Goal: Information Seeking & Learning: Check status

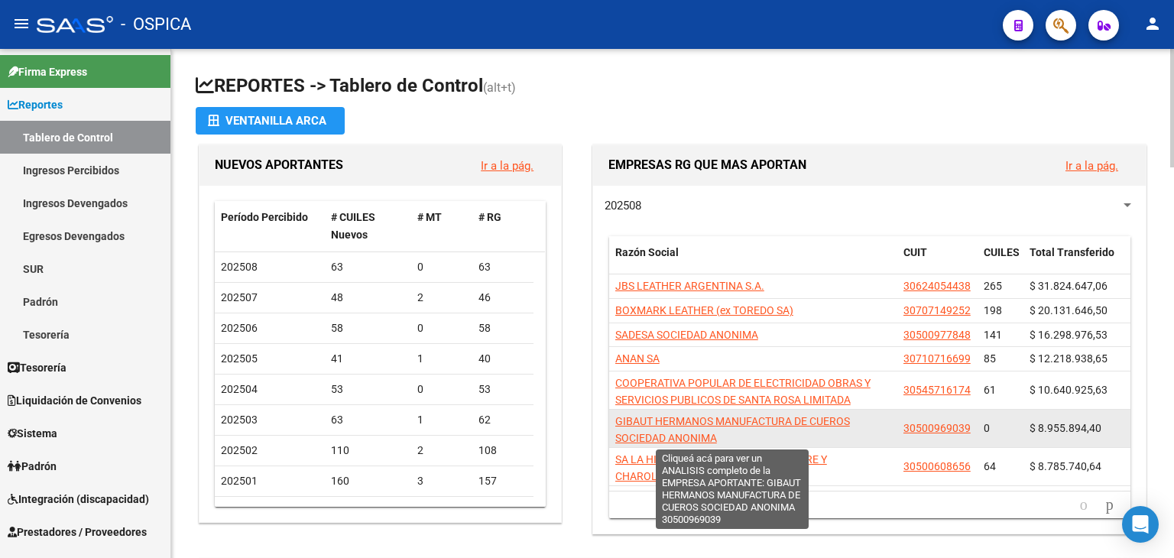
click at [682, 422] on span "GIBAUT HERMANOS MANUFACTURA DE CUEROS SOCIEDAD ANONIMA" at bounding box center [733, 430] width 235 height 30
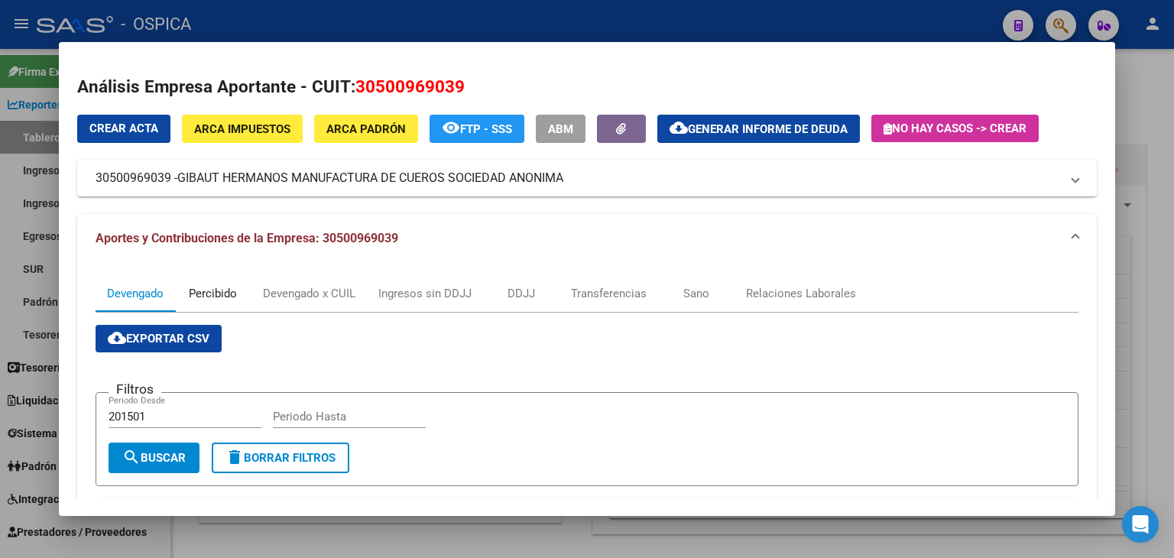
click at [227, 301] on div "Percibido" at bounding box center [213, 293] width 48 height 17
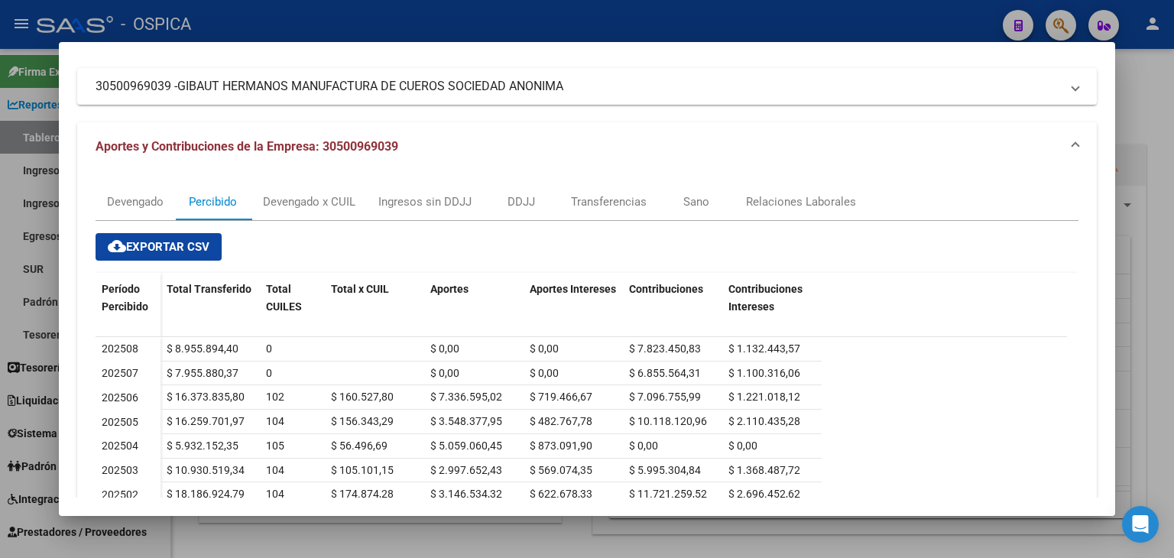
scroll to position [122, 0]
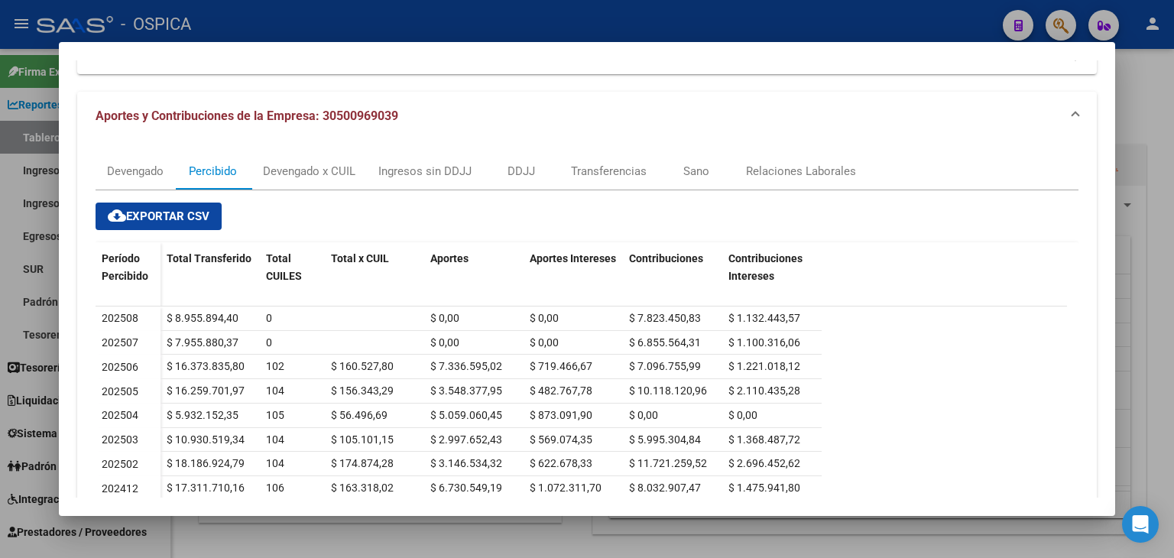
click at [1167, 96] on div at bounding box center [587, 279] width 1174 height 558
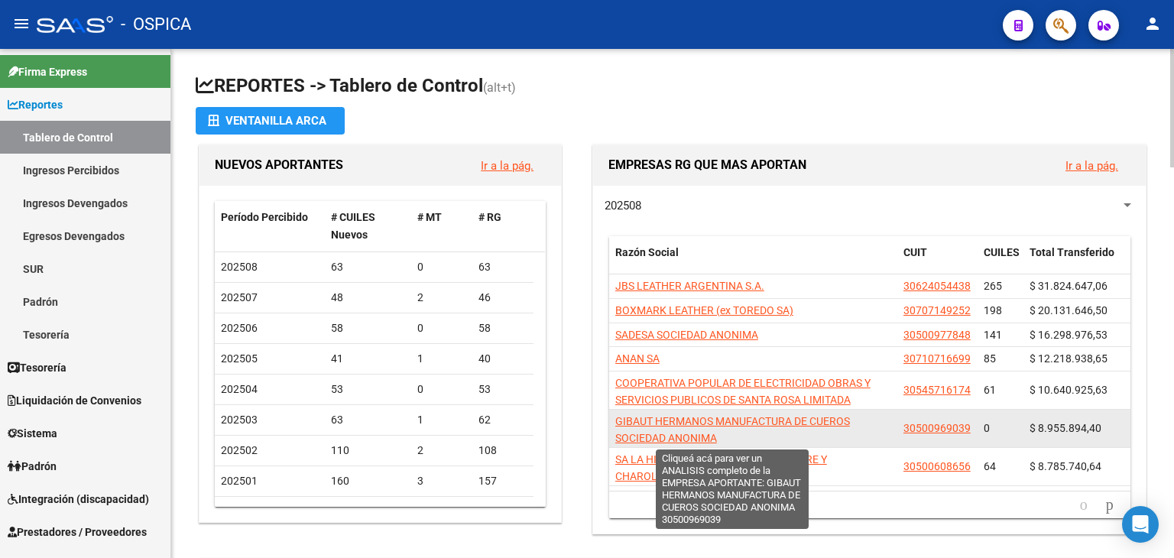
click at [636, 417] on span "GIBAUT HERMANOS MANUFACTURA DE CUEROS SOCIEDAD ANONIMA" at bounding box center [733, 430] width 235 height 30
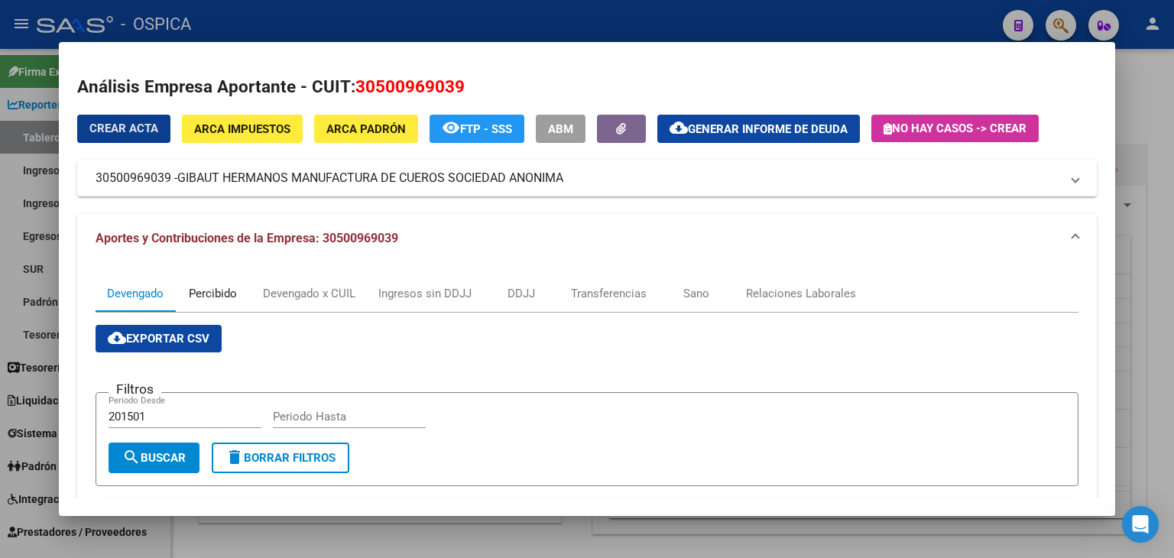
click at [208, 301] on div "Percibido" at bounding box center [213, 293] width 48 height 17
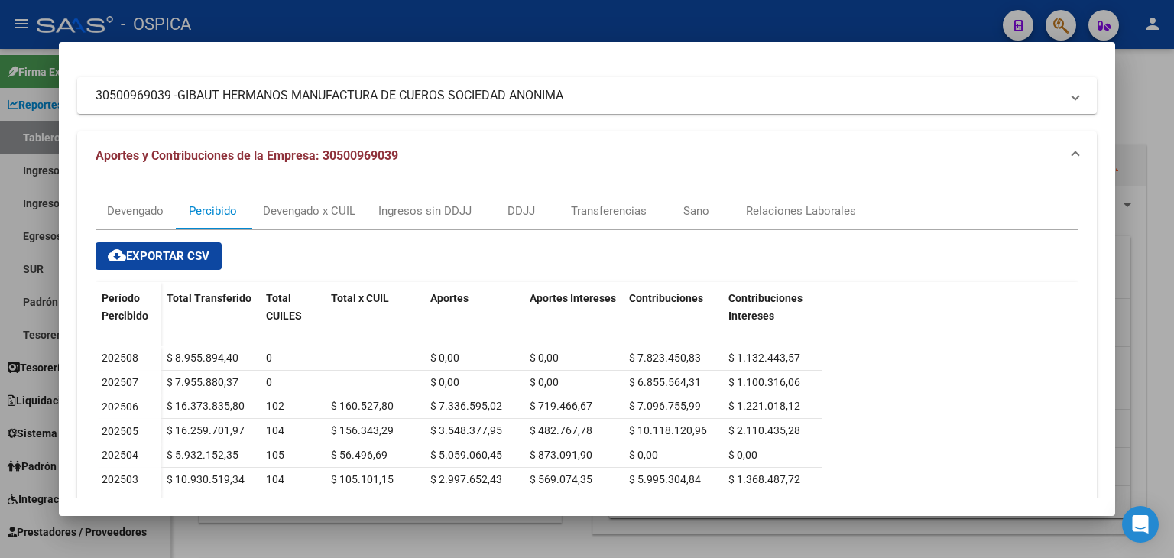
scroll to position [67, 0]
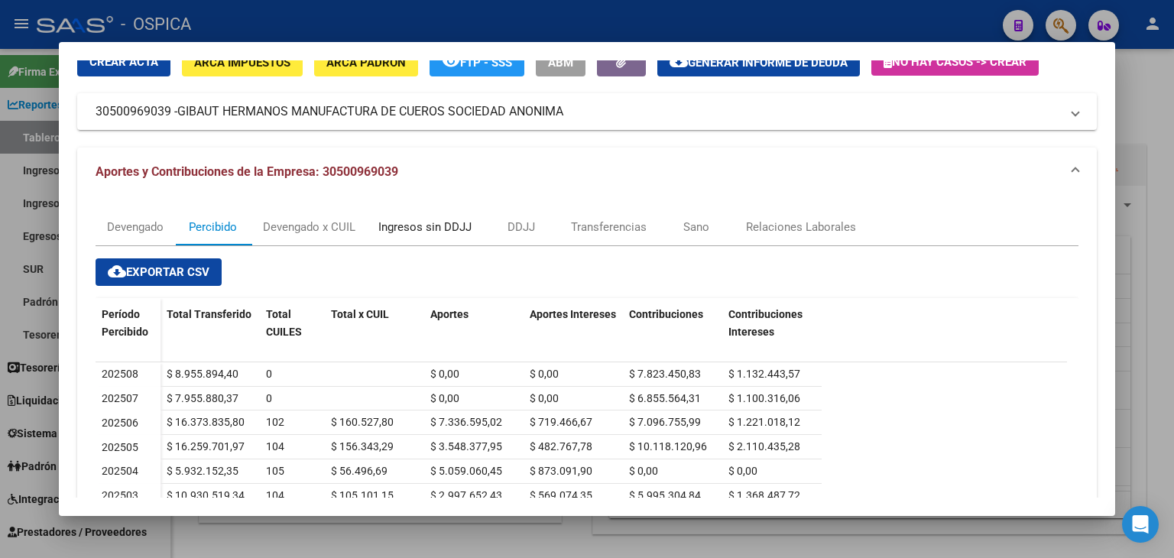
click at [434, 226] on div "Ingresos sin DDJJ" at bounding box center [424, 227] width 93 height 17
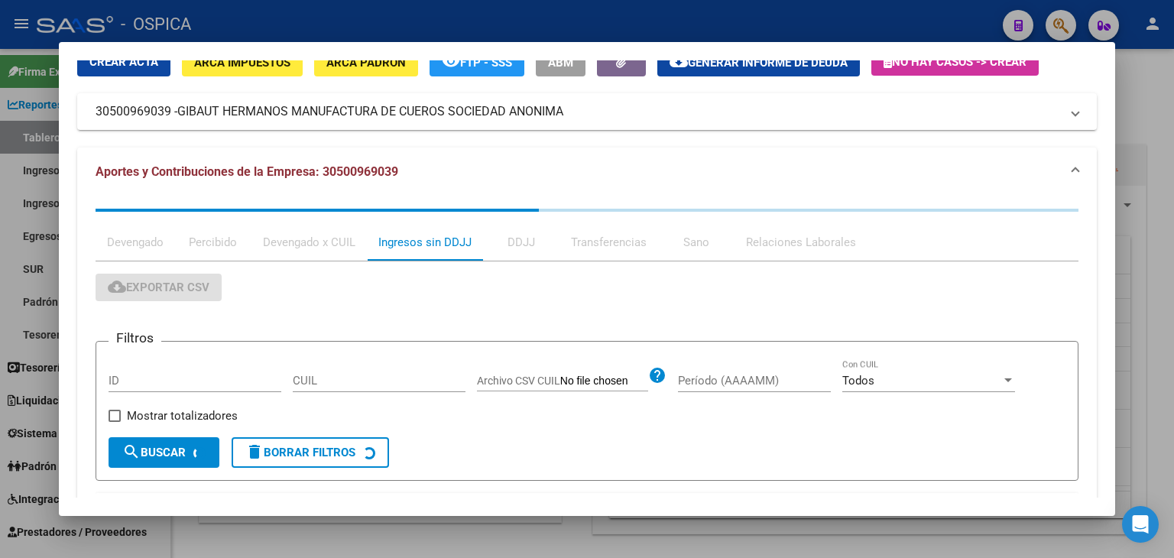
scroll to position [0, 0]
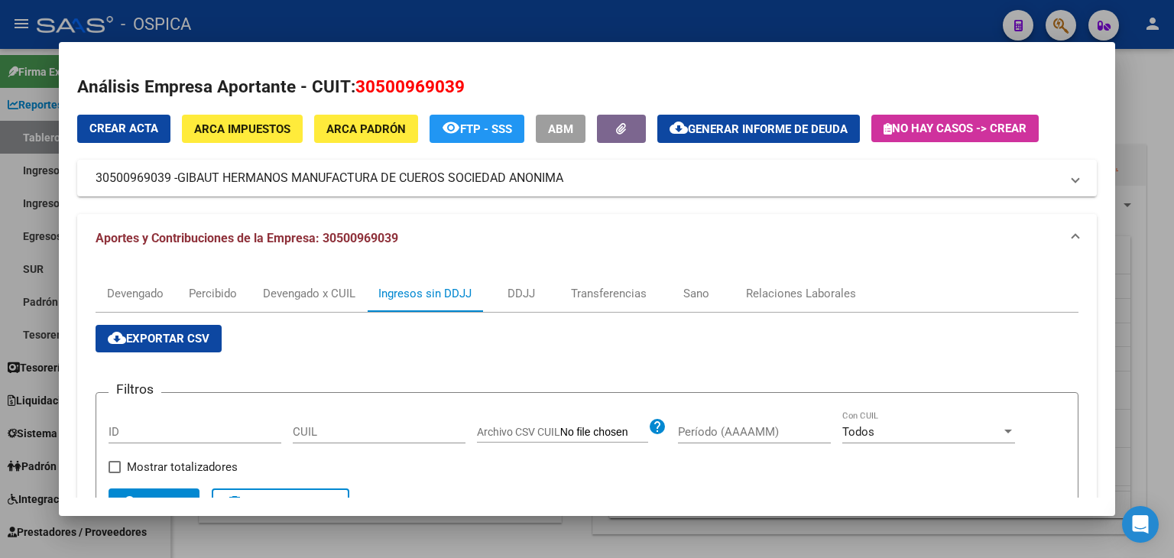
click at [1162, 96] on div at bounding box center [587, 279] width 1174 height 558
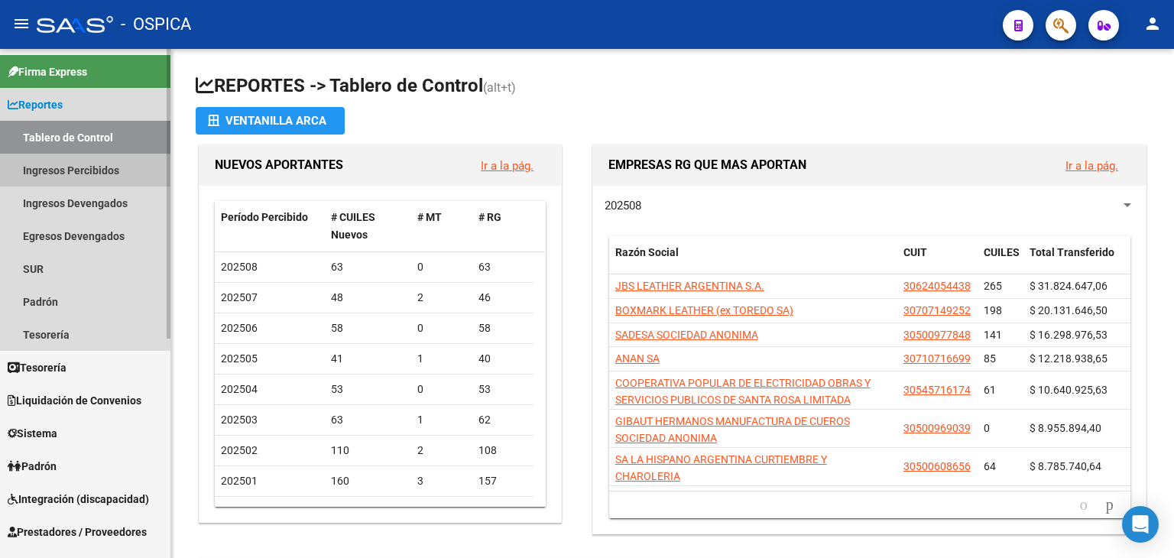
click at [58, 169] on link "Ingresos Percibidos" at bounding box center [85, 170] width 171 height 33
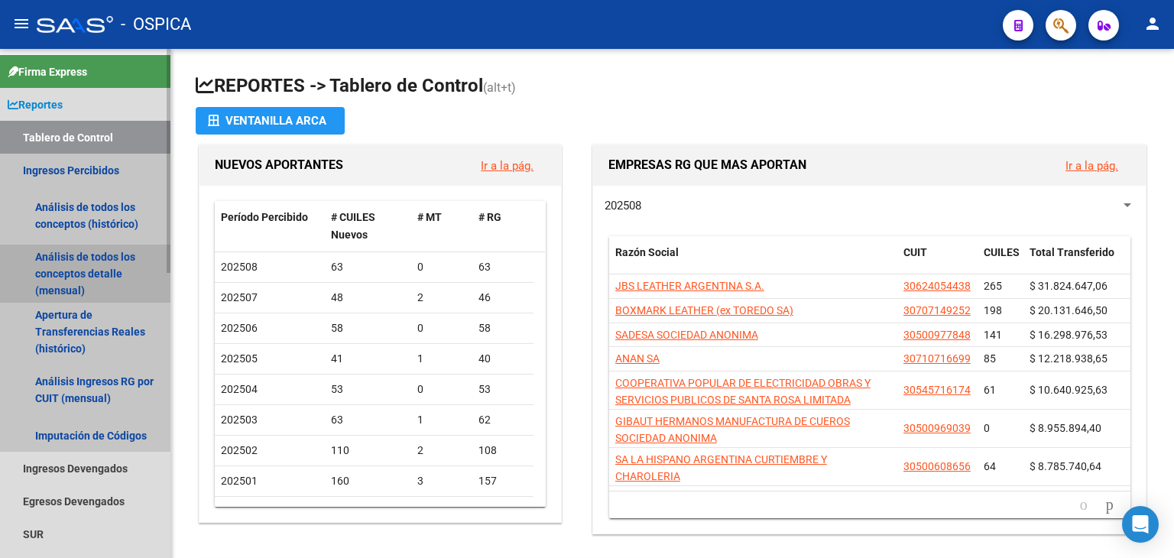
click at [66, 273] on link "Análisis de todos los conceptos detalle (mensual)" at bounding box center [85, 274] width 171 height 58
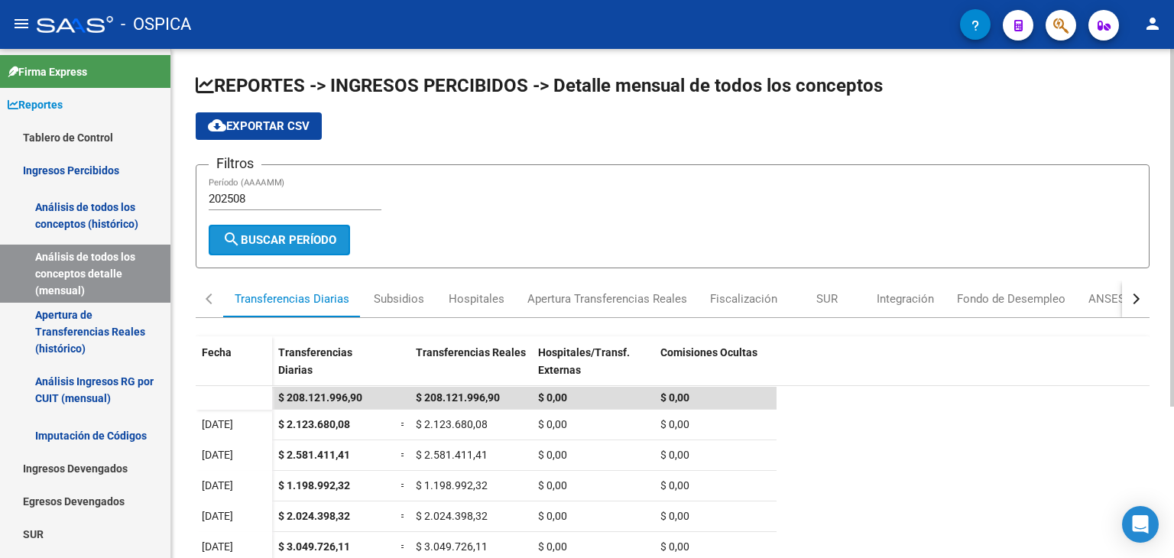
click at [300, 245] on span "search Buscar Período" at bounding box center [280, 240] width 114 height 14
click at [271, 206] on div "202508 Período (AAAAMM)" at bounding box center [295, 193] width 173 height 33
click at [263, 199] on input "202508" at bounding box center [295, 199] width 173 height 14
type input "202507"
click at [276, 233] on span "search Buscar Período" at bounding box center [280, 240] width 114 height 14
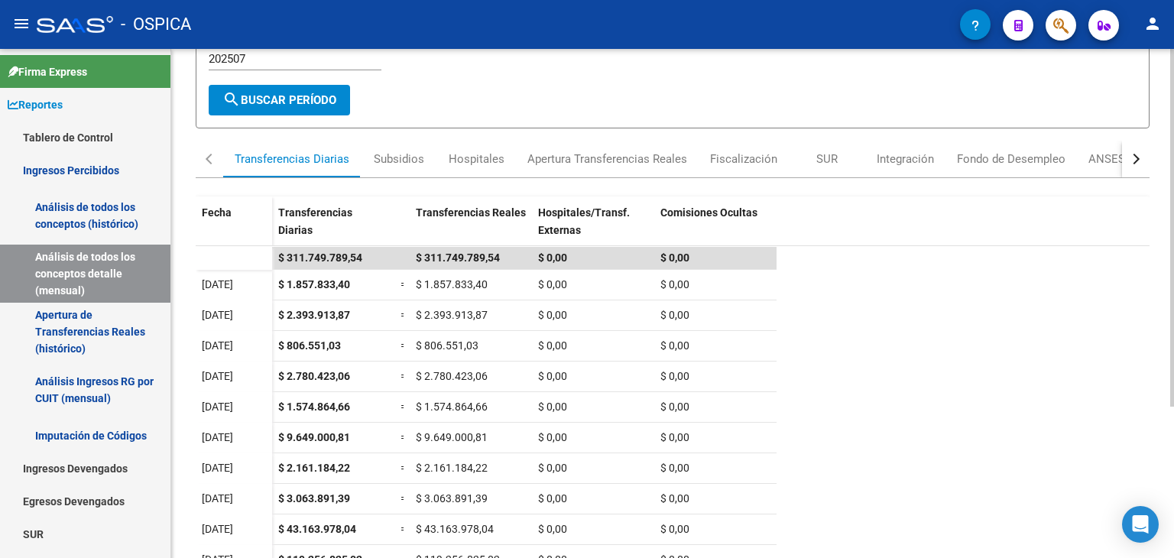
scroll to position [216, 0]
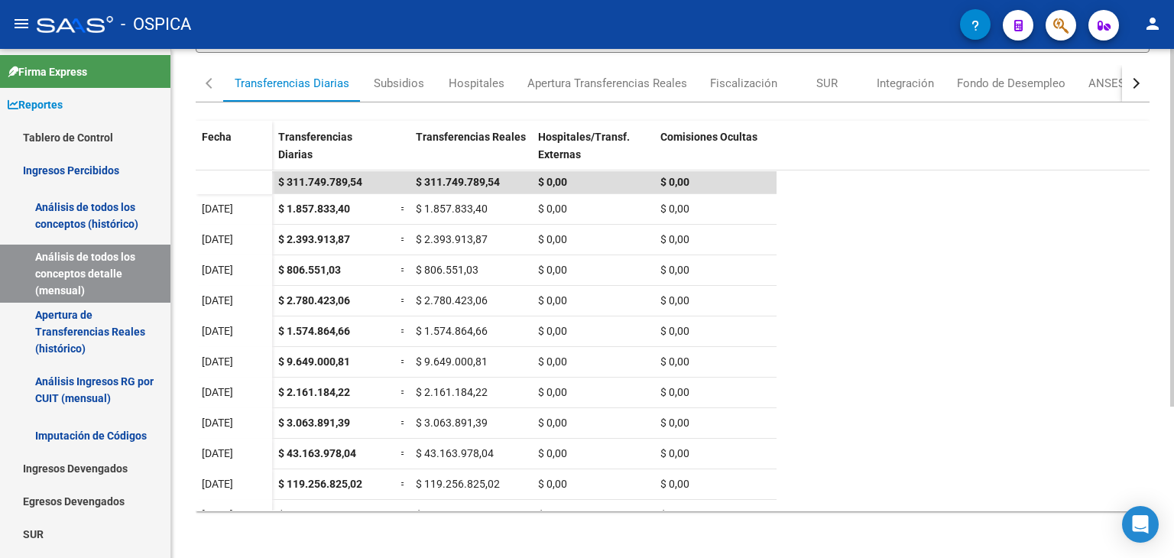
click at [1174, 557] on html "menu - OSPICA person Firma Express Reportes Tablero de Control Ingresos Percibi…" at bounding box center [587, 279] width 1174 height 558
click at [1137, 464] on datatable-scroller "$ 311.749.789,54 $ 311.749.789,54 $ 0,00 $ 0,00 [DATE] $ 1.857.833,40 = $ 1.857…" at bounding box center [673, 507] width 954 height 673
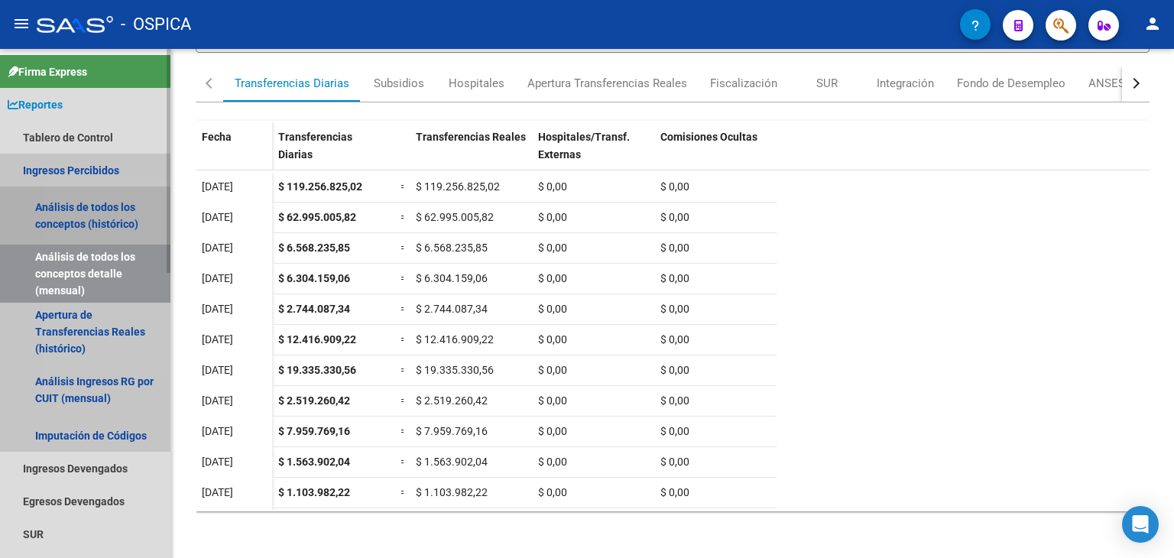
click at [90, 227] on link "Análisis de todos los conceptos (histórico)" at bounding box center [85, 216] width 171 height 58
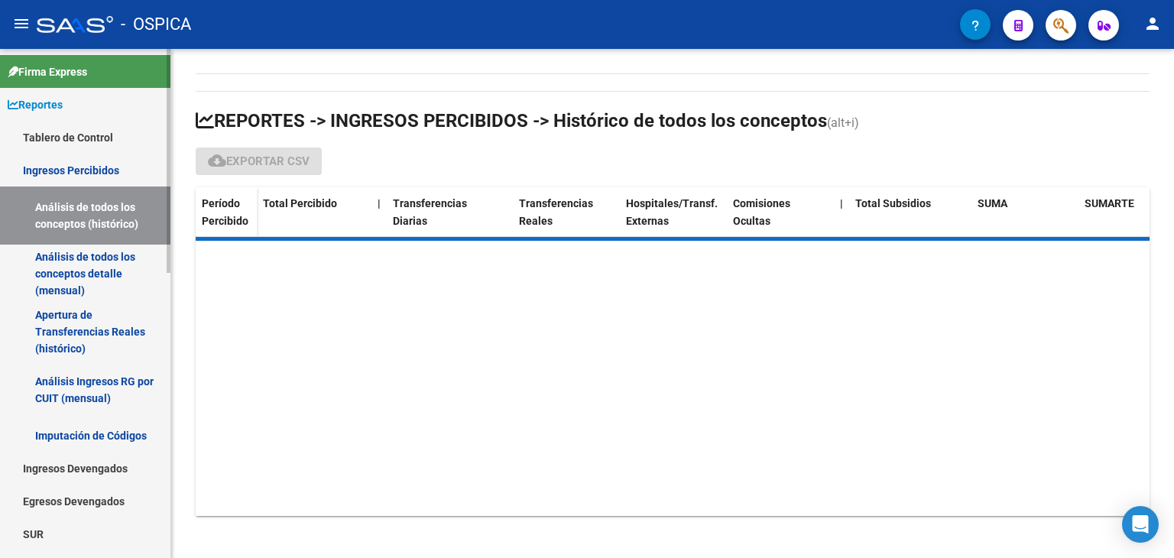
click at [96, 389] on link "Análisis Ingresos RG por CUIT (mensual)" at bounding box center [85, 390] width 171 height 58
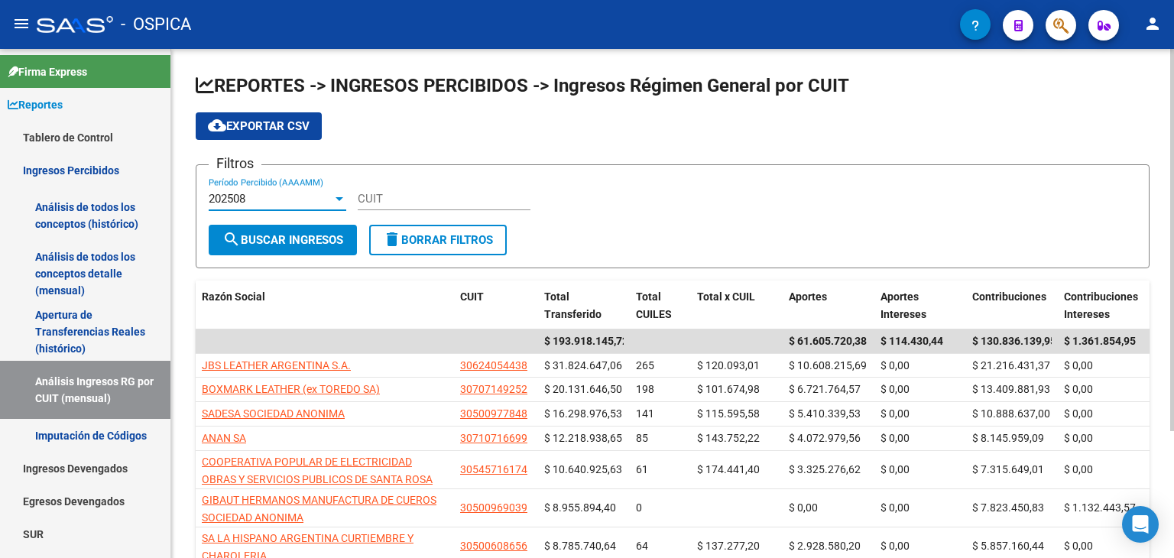
click at [254, 197] on div "202508" at bounding box center [271, 199] width 124 height 14
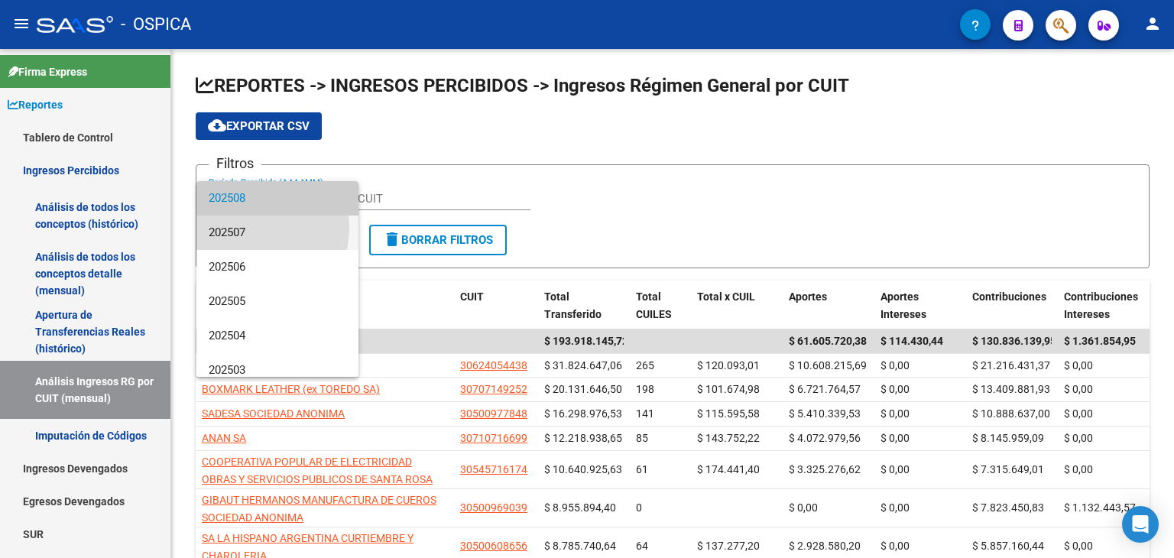
click at [234, 226] on span "202507" at bounding box center [278, 233] width 138 height 34
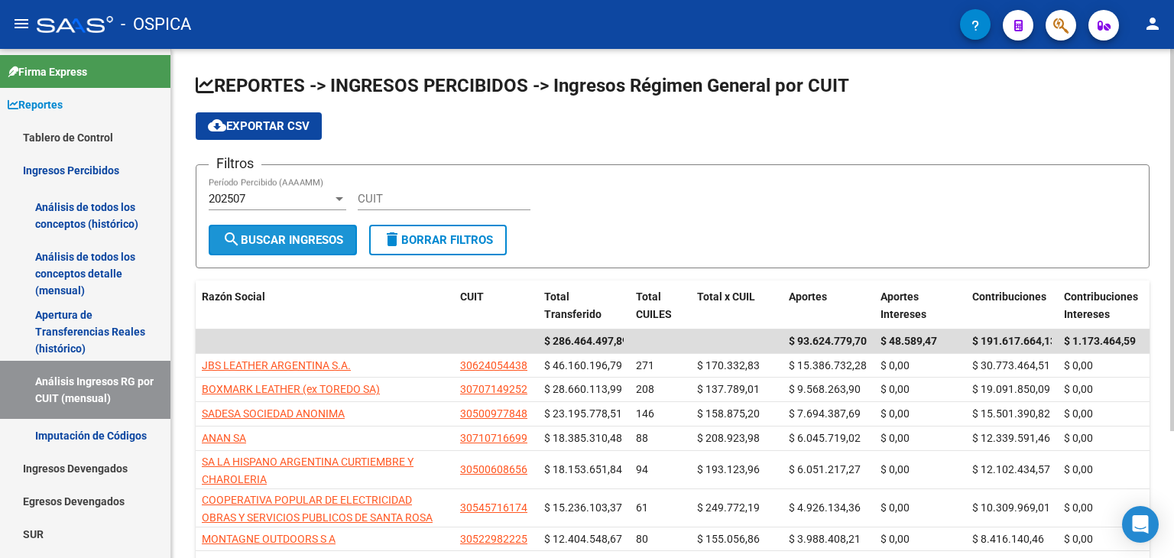
click at [297, 242] on span "search Buscar Ingresos" at bounding box center [283, 240] width 121 height 14
click at [281, 245] on span "search Buscar Ingresos" at bounding box center [283, 240] width 121 height 14
drag, startPoint x: 1169, startPoint y: 229, endPoint x: 1174, endPoint y: 276, distance: 46.9
drag, startPoint x: 1174, startPoint y: 276, endPoint x: 961, endPoint y: 145, distance: 250.0
click at [961, 145] on app-list-header "REPORTES -> INGRESOS PERCIBIDOS -> Ingresos Régimen General por CUIT cloud_down…" at bounding box center [673, 170] width 954 height 195
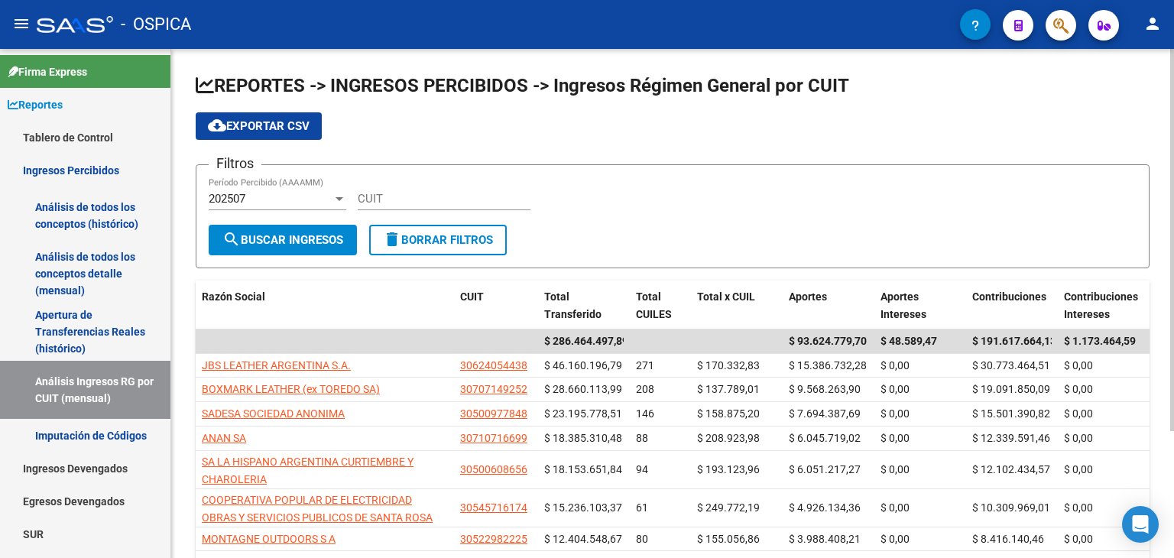
scroll to position [170, 0]
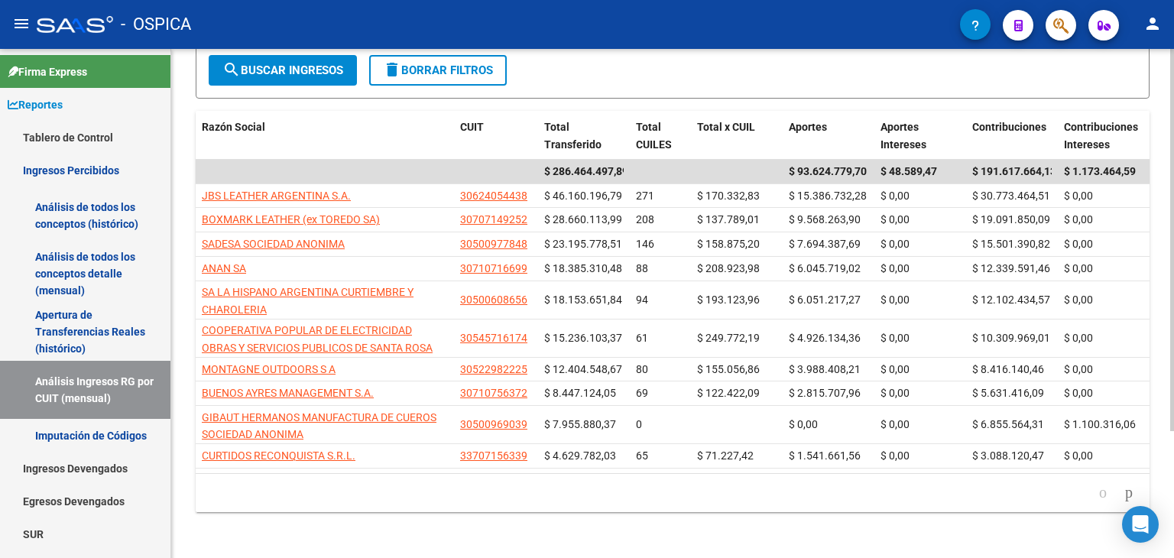
click at [1171, 549] on div at bounding box center [1173, 303] width 4 height 509
click at [1171, 549] on div at bounding box center [1173, 365] width 4 height 382
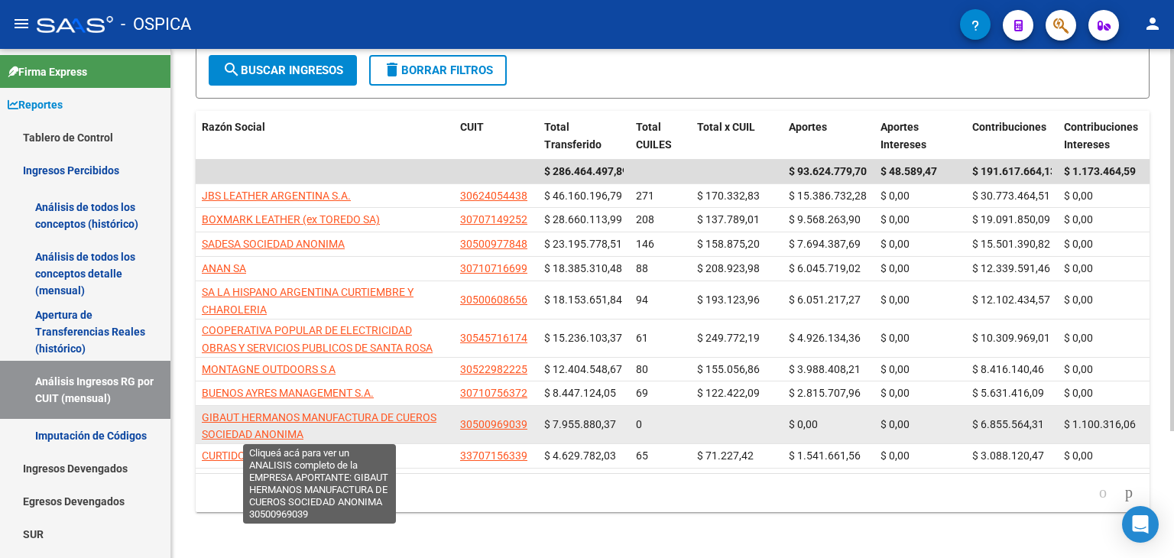
click at [352, 417] on span "GIBAUT HERMANOS MANUFACTURA DE CUEROS SOCIEDAD ANONIMA" at bounding box center [319, 426] width 235 height 30
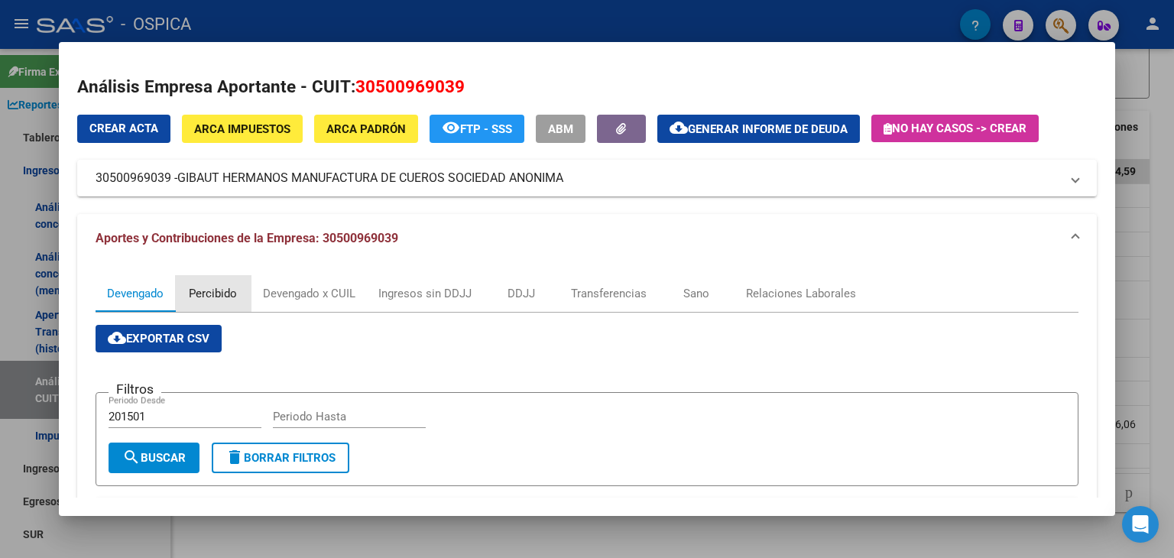
click at [217, 292] on div "Percibido" at bounding box center [213, 293] width 48 height 17
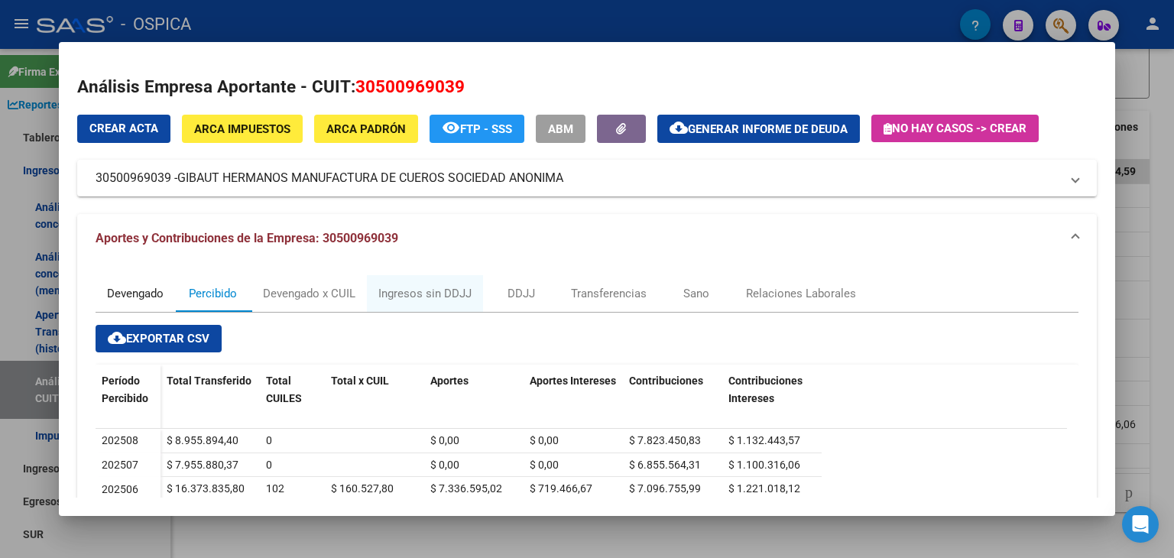
click at [148, 294] on div "Devengado" at bounding box center [135, 293] width 57 height 17
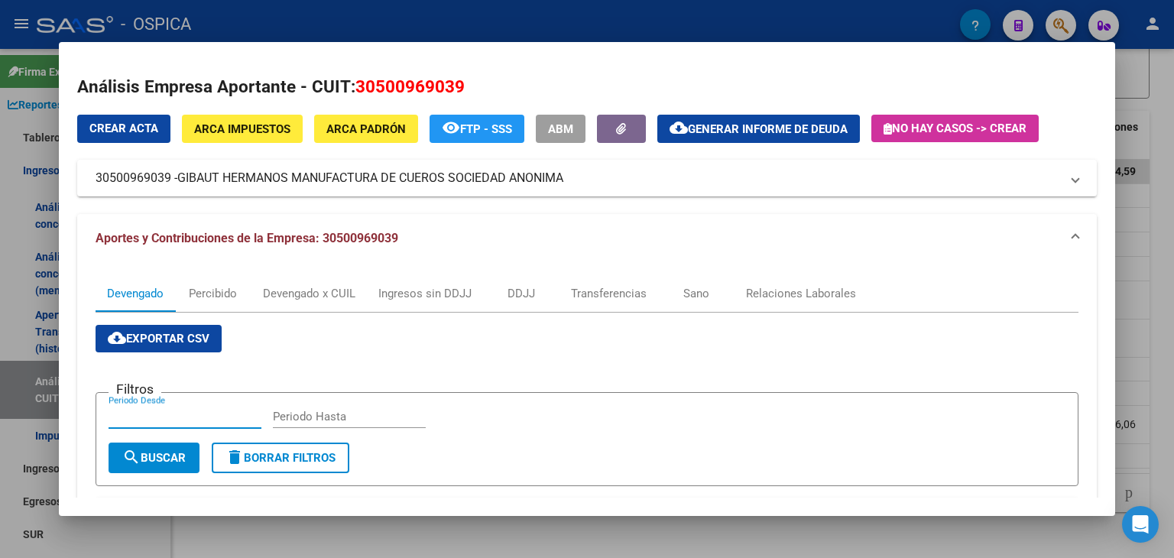
click at [203, 418] on input "Periodo Desde" at bounding box center [185, 417] width 153 height 14
type input "202501"
type input "202508"
click at [160, 456] on span "search Buscar" at bounding box center [153, 458] width 63 height 14
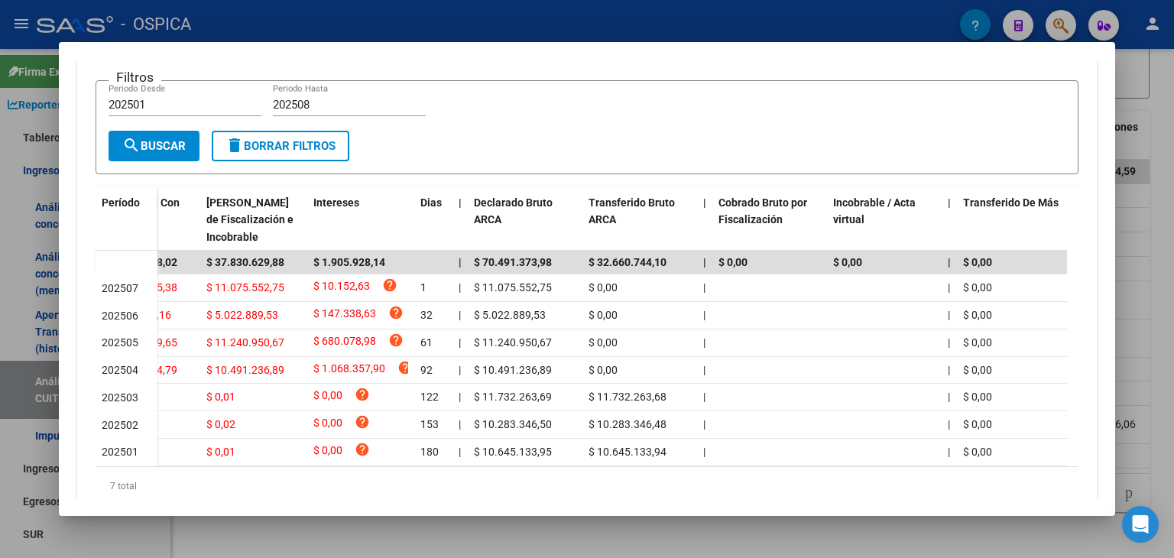
scroll to position [0, 0]
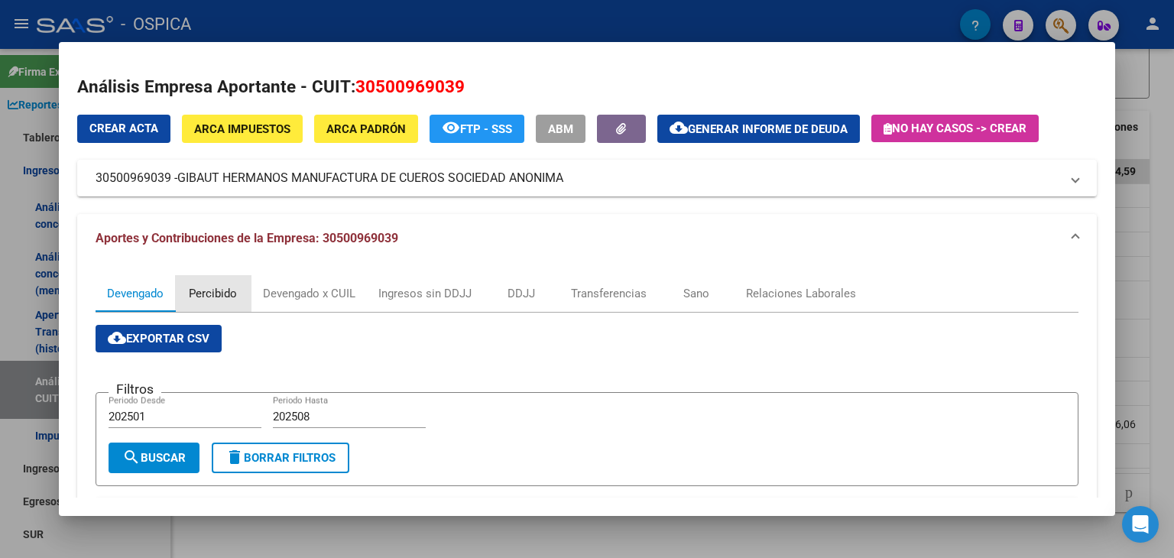
click at [219, 298] on div "Percibido" at bounding box center [213, 293] width 48 height 17
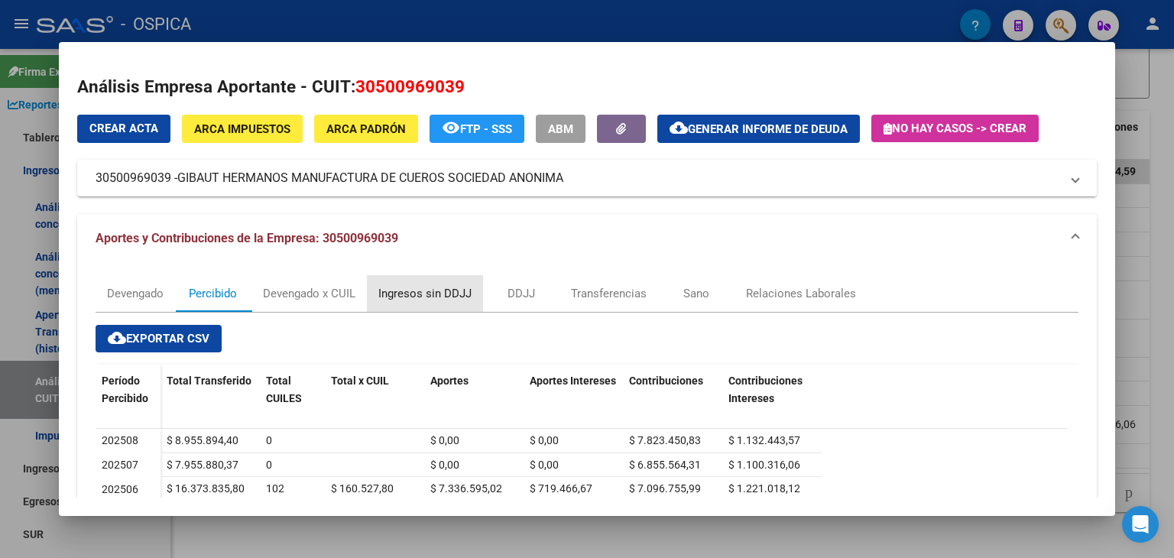
click at [443, 294] on div "Ingresos sin DDJJ" at bounding box center [424, 293] width 93 height 17
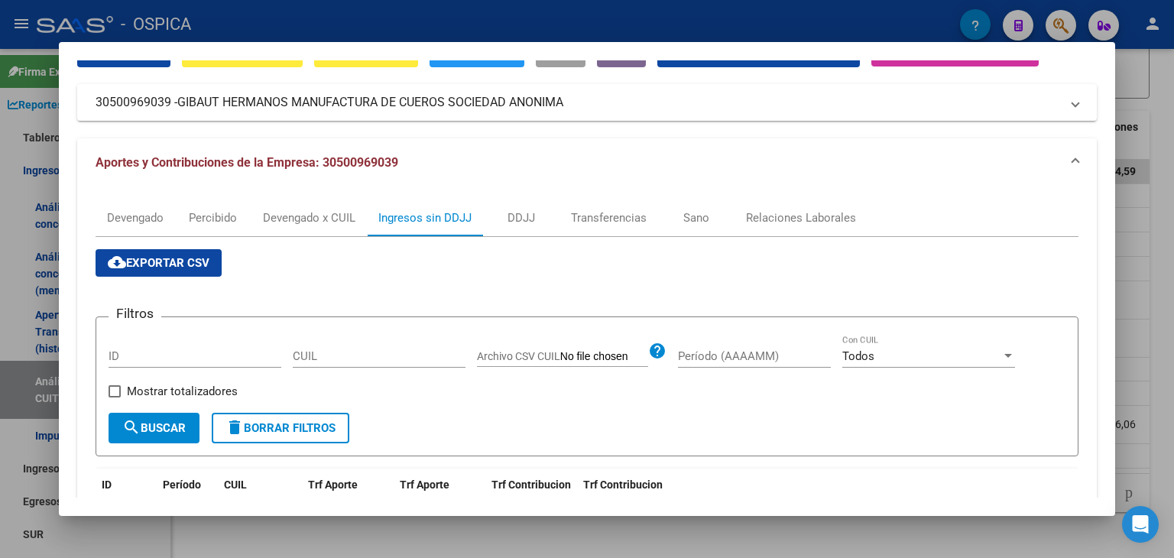
scroll to position [58, 0]
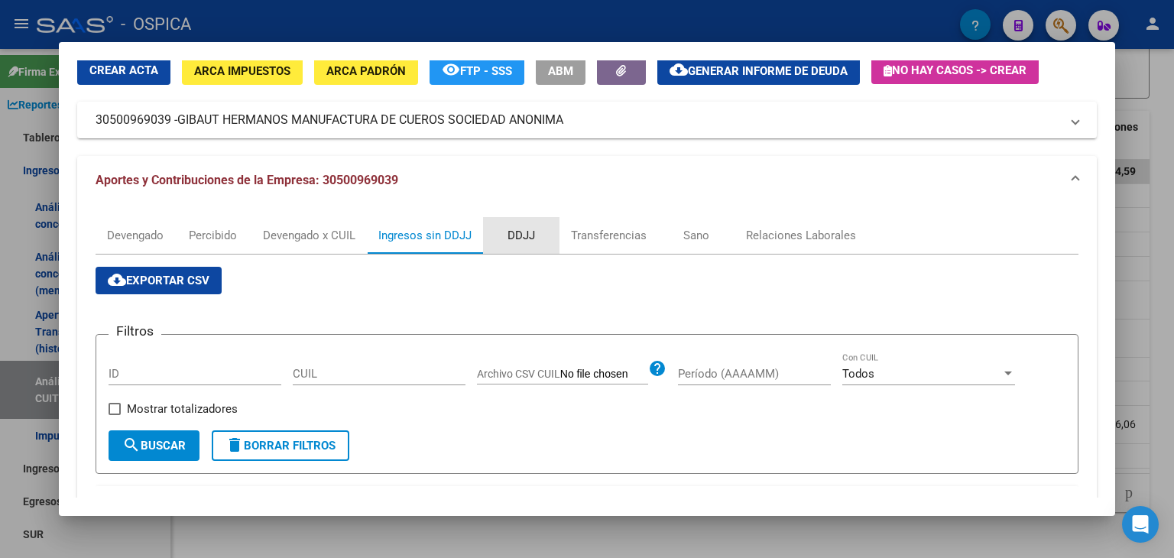
click at [522, 230] on div "DDJJ" at bounding box center [522, 235] width 28 height 17
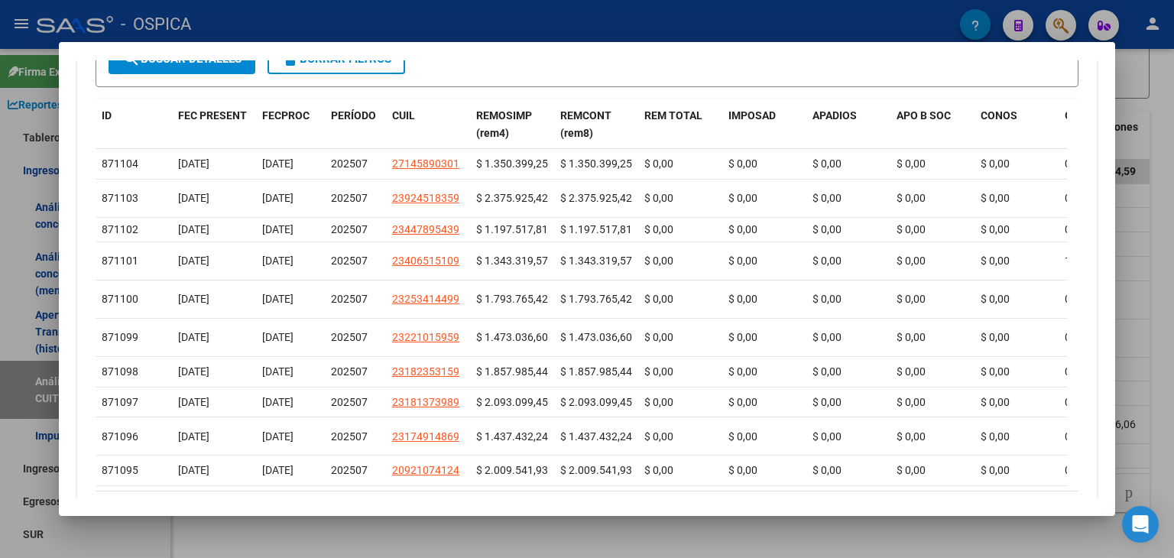
scroll to position [317, 0]
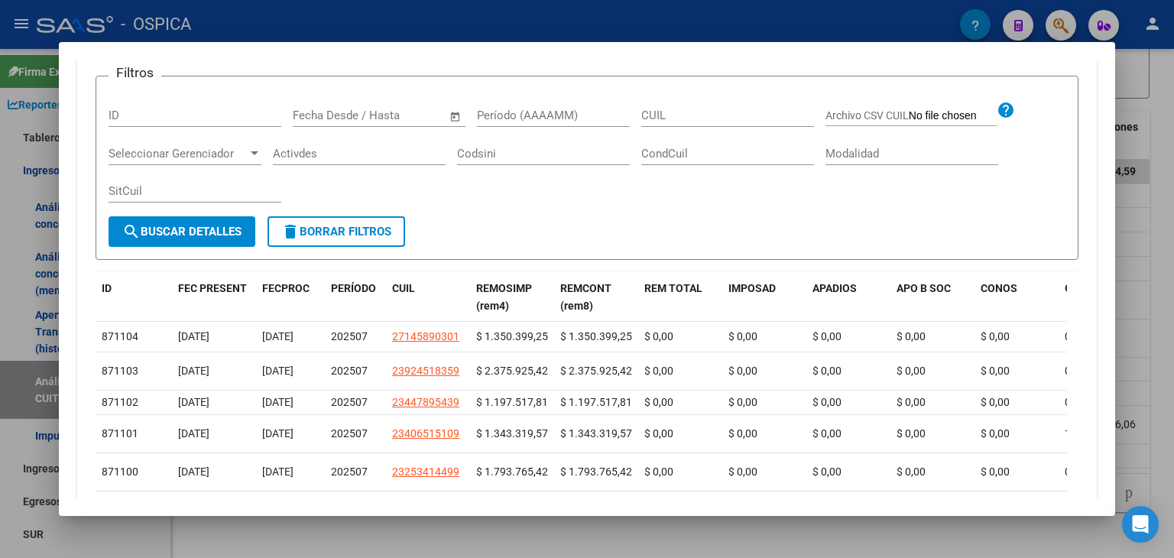
click at [570, 113] on input "Período (AAAAMM)" at bounding box center [553, 116] width 153 height 14
type input "202507"
click at [187, 228] on span "search Buscar Detalles" at bounding box center [181, 232] width 119 height 14
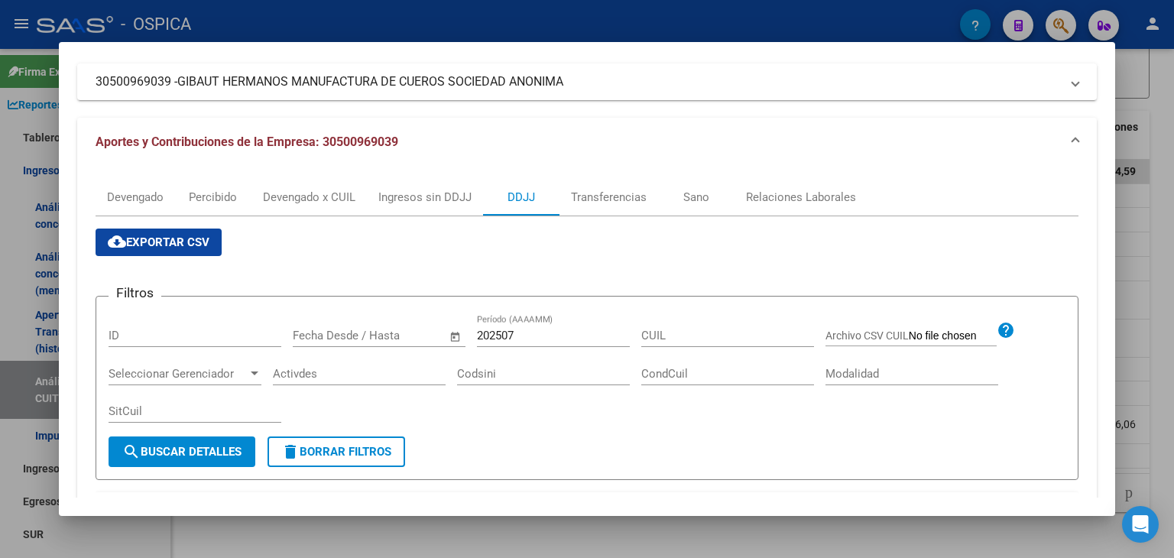
scroll to position [0, 0]
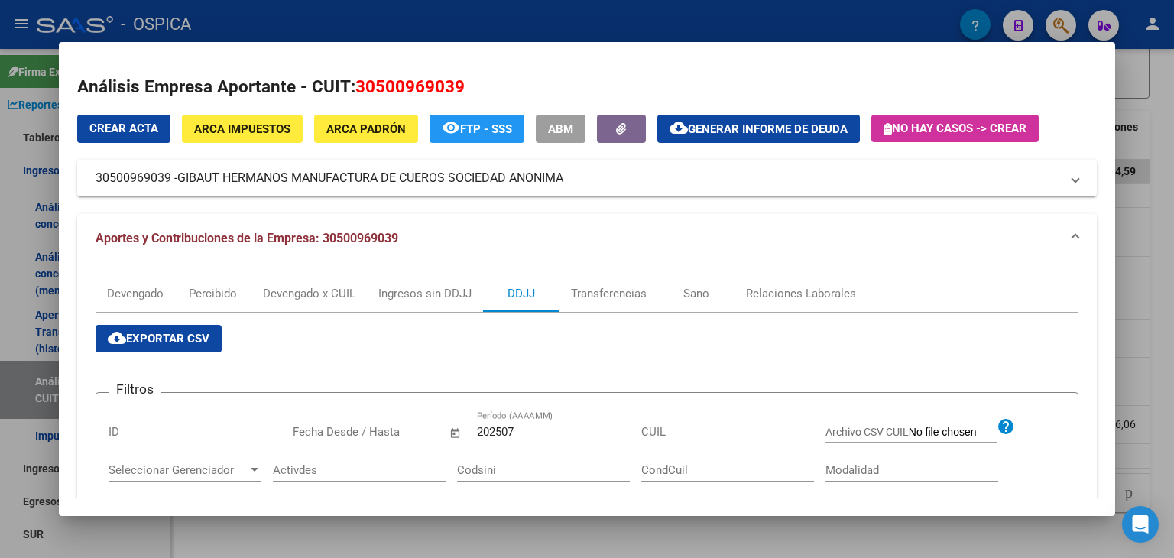
click at [1168, 157] on div at bounding box center [587, 279] width 1174 height 558
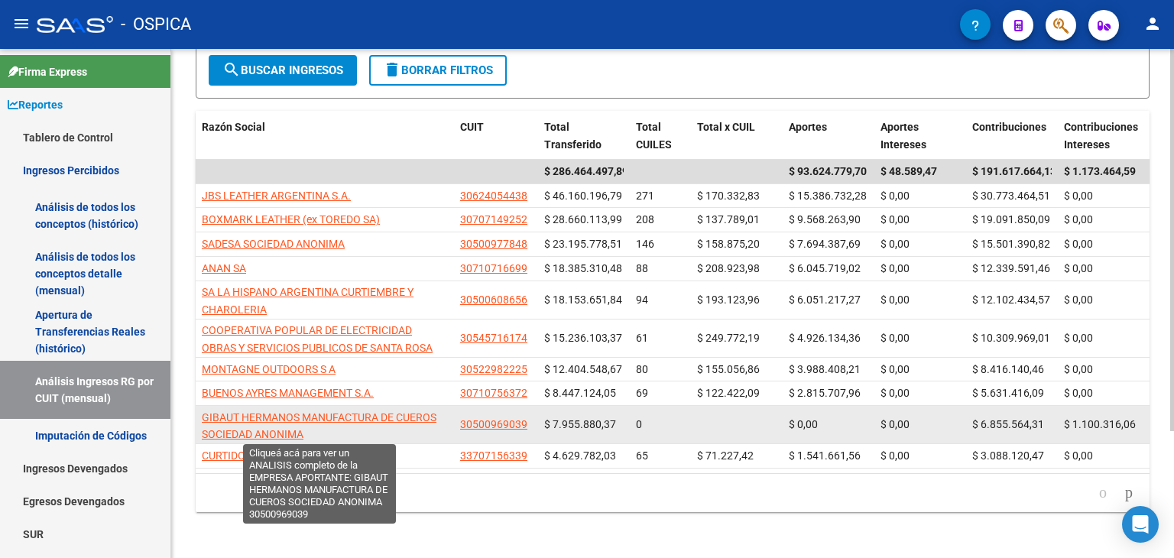
click at [247, 414] on span "GIBAUT HERMANOS MANUFACTURA DE CUEROS SOCIEDAD ANONIMA" at bounding box center [319, 426] width 235 height 30
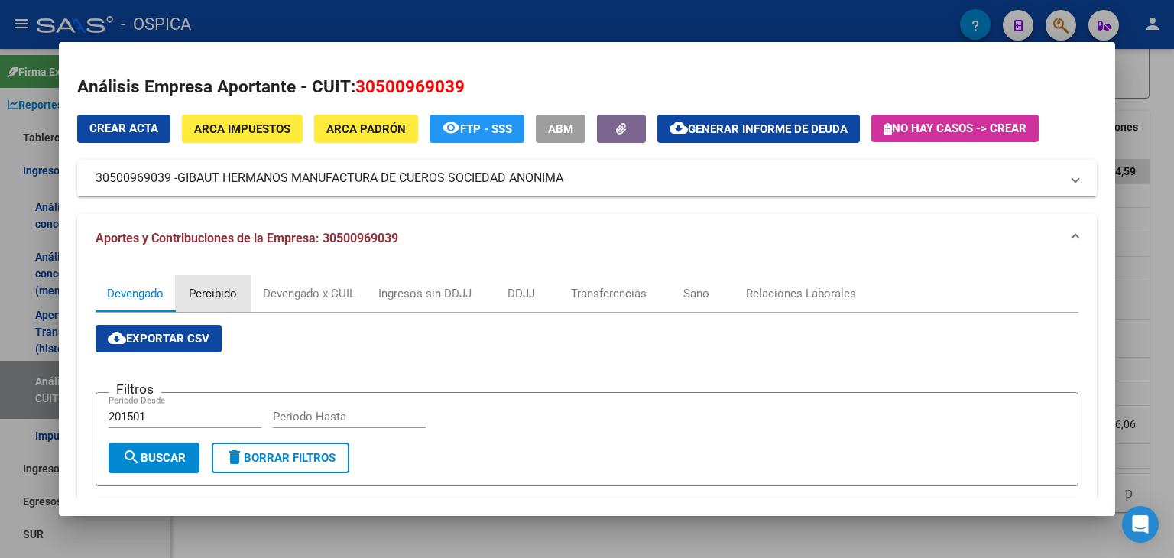
click at [225, 294] on div "Percibido" at bounding box center [213, 293] width 48 height 17
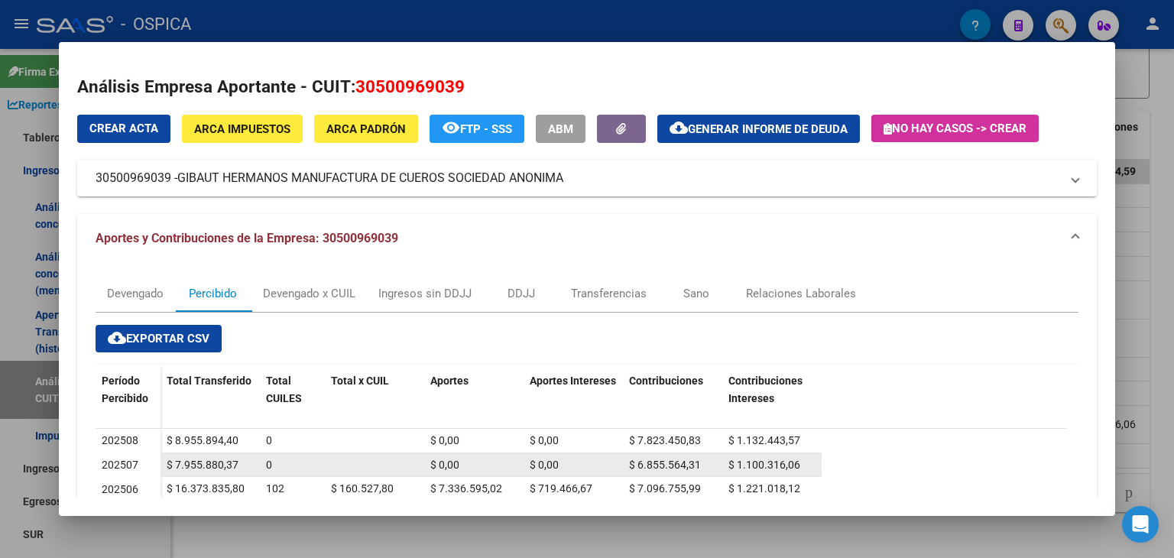
click at [194, 466] on span "$ 7.955.880,37" at bounding box center [203, 465] width 72 height 12
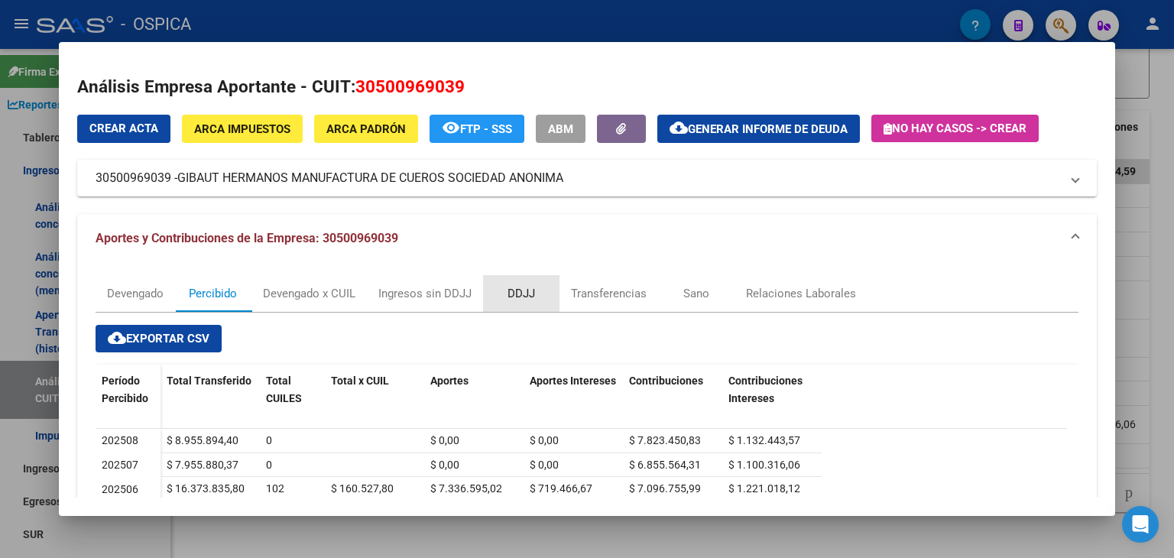
click at [526, 289] on div "DDJJ" at bounding box center [522, 293] width 28 height 17
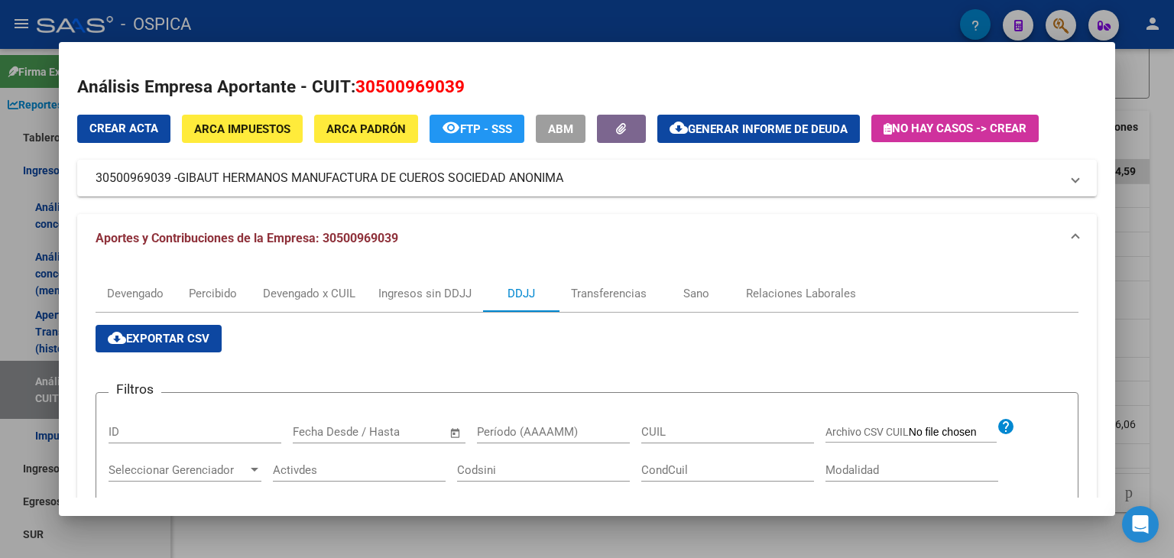
click at [506, 421] on div "Período (AAAAMM)" at bounding box center [553, 432] width 153 height 23
click at [508, 429] on input "Período (AAAAMM)" at bounding box center [553, 432] width 153 height 14
type input "202506"
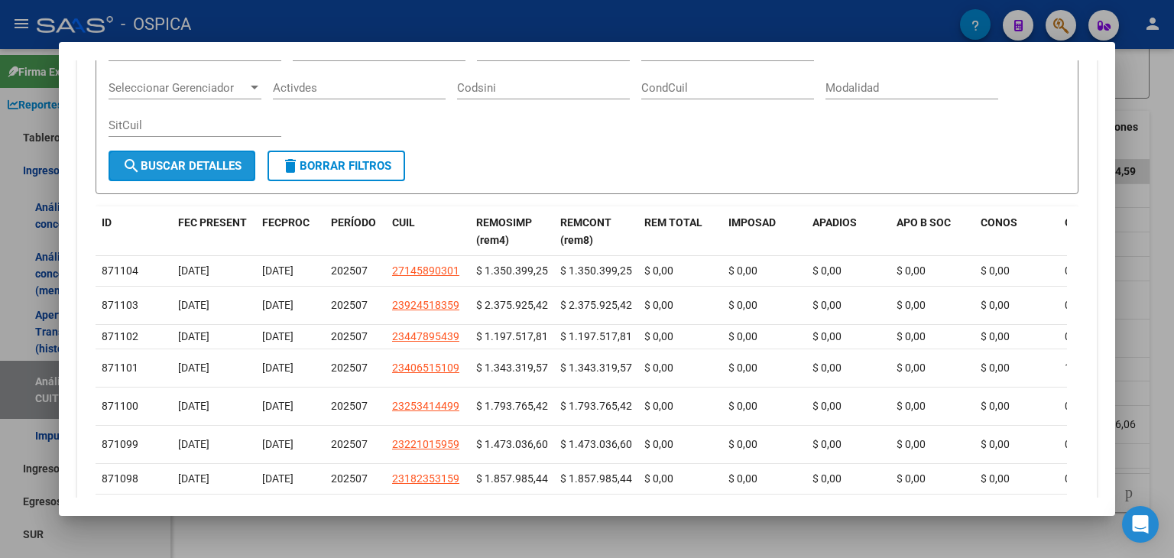
click at [211, 166] on span "search Buscar Detalles" at bounding box center [181, 166] width 119 height 14
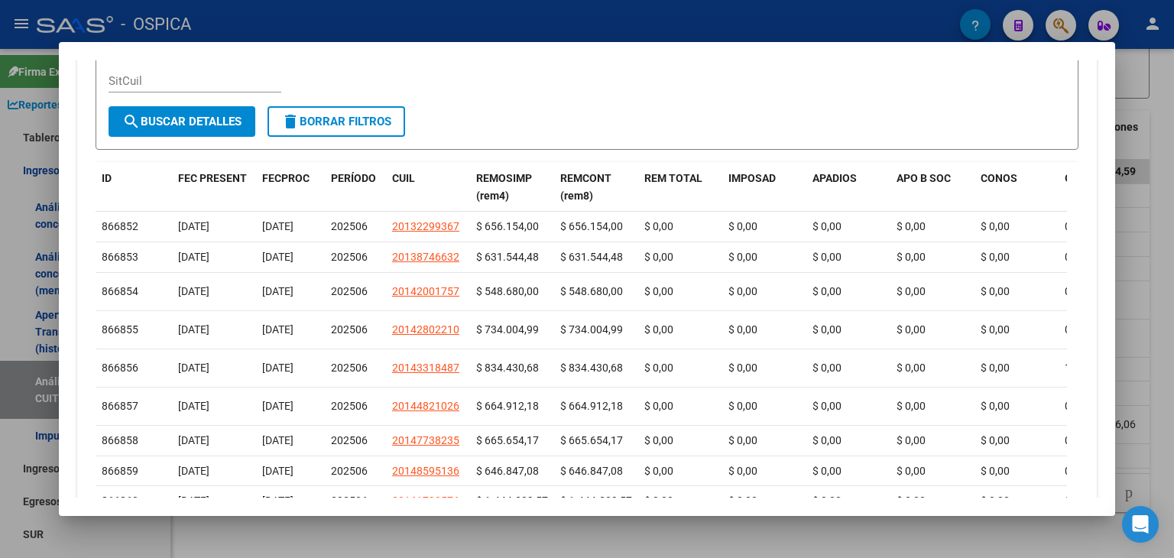
scroll to position [37, 0]
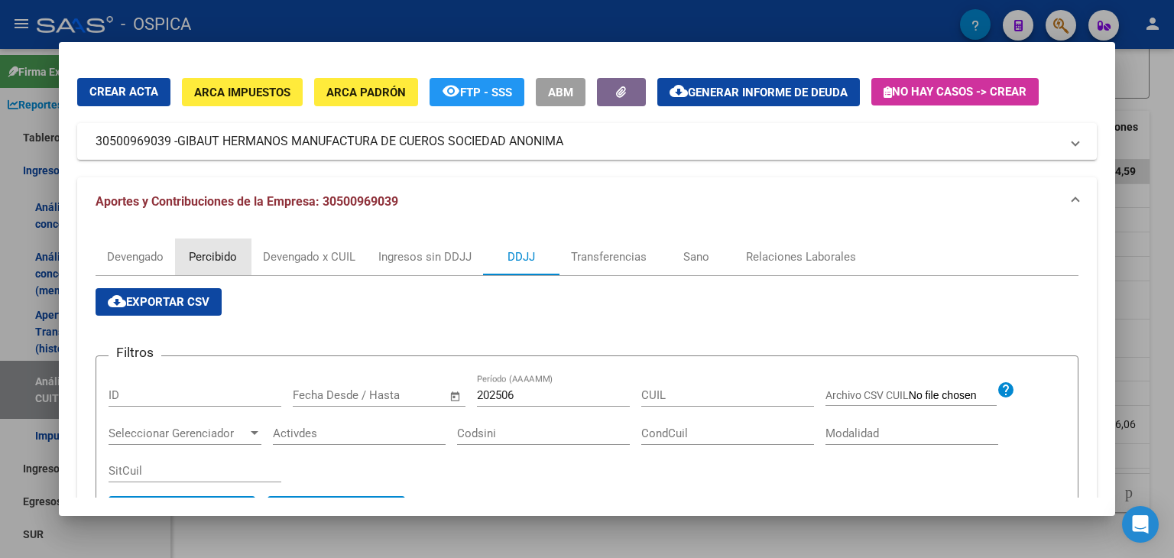
click at [213, 250] on div "Percibido" at bounding box center [213, 257] width 48 height 17
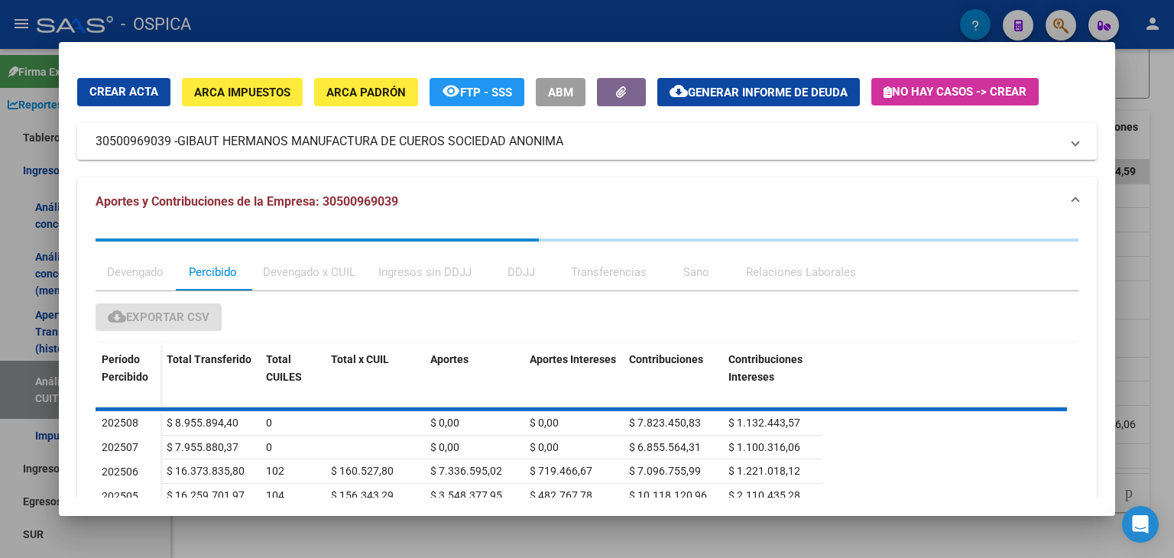
scroll to position [0, 0]
